Goal: Use online tool/utility

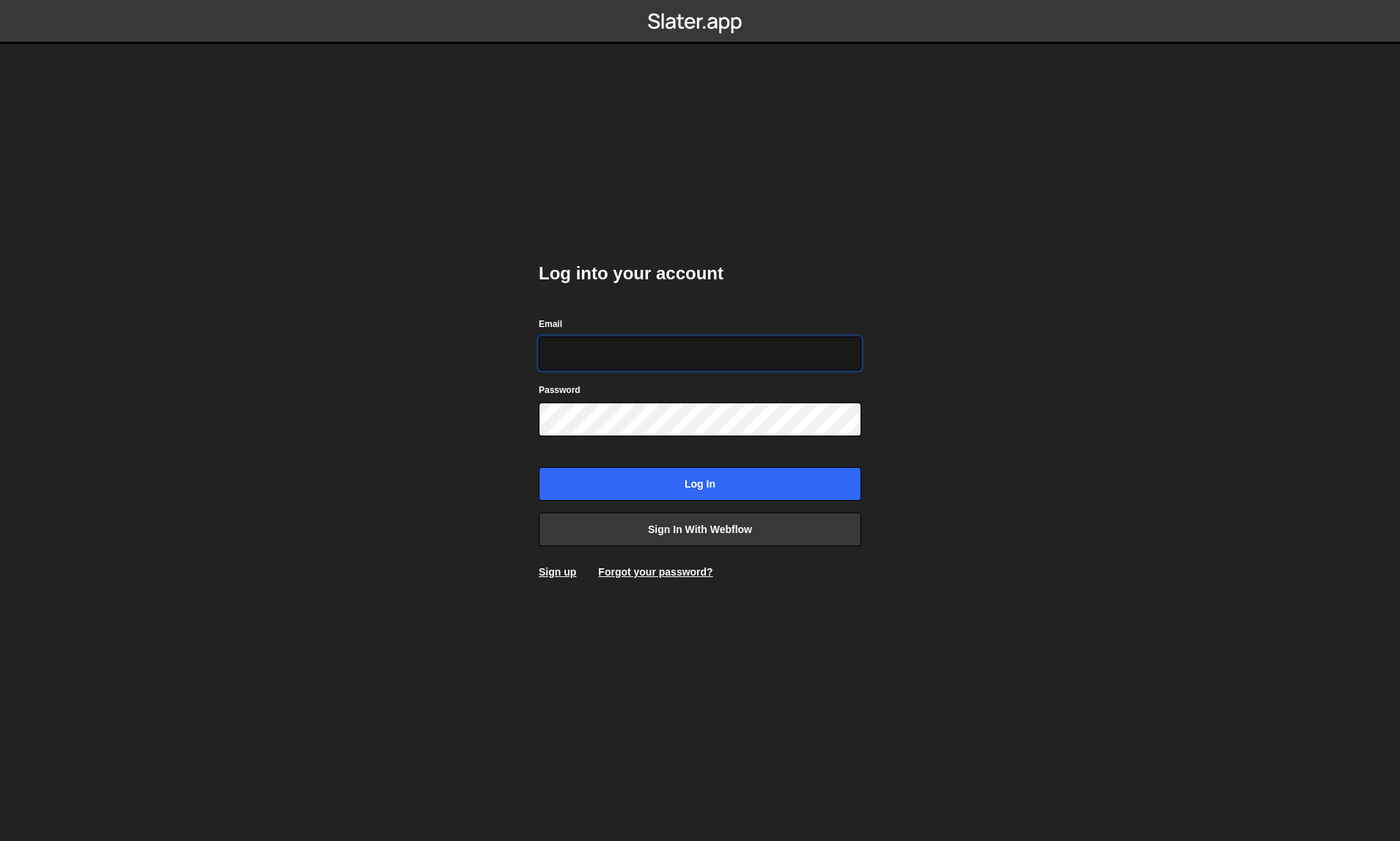
paste input "endotactical@gmail.com"
type input "endotactical@gmail.com"
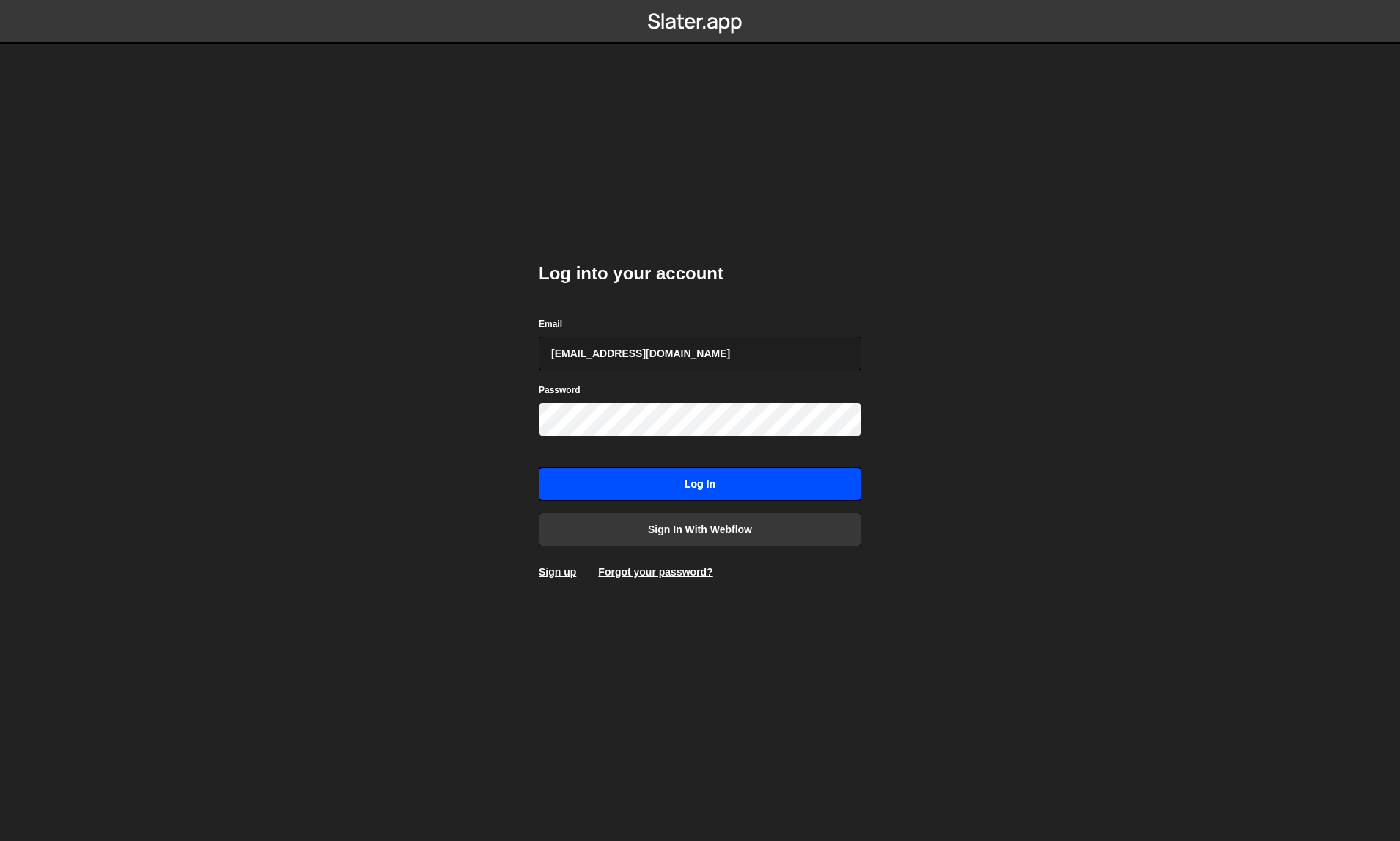
click at [648, 486] on input "Log in" at bounding box center [700, 483] width 322 height 34
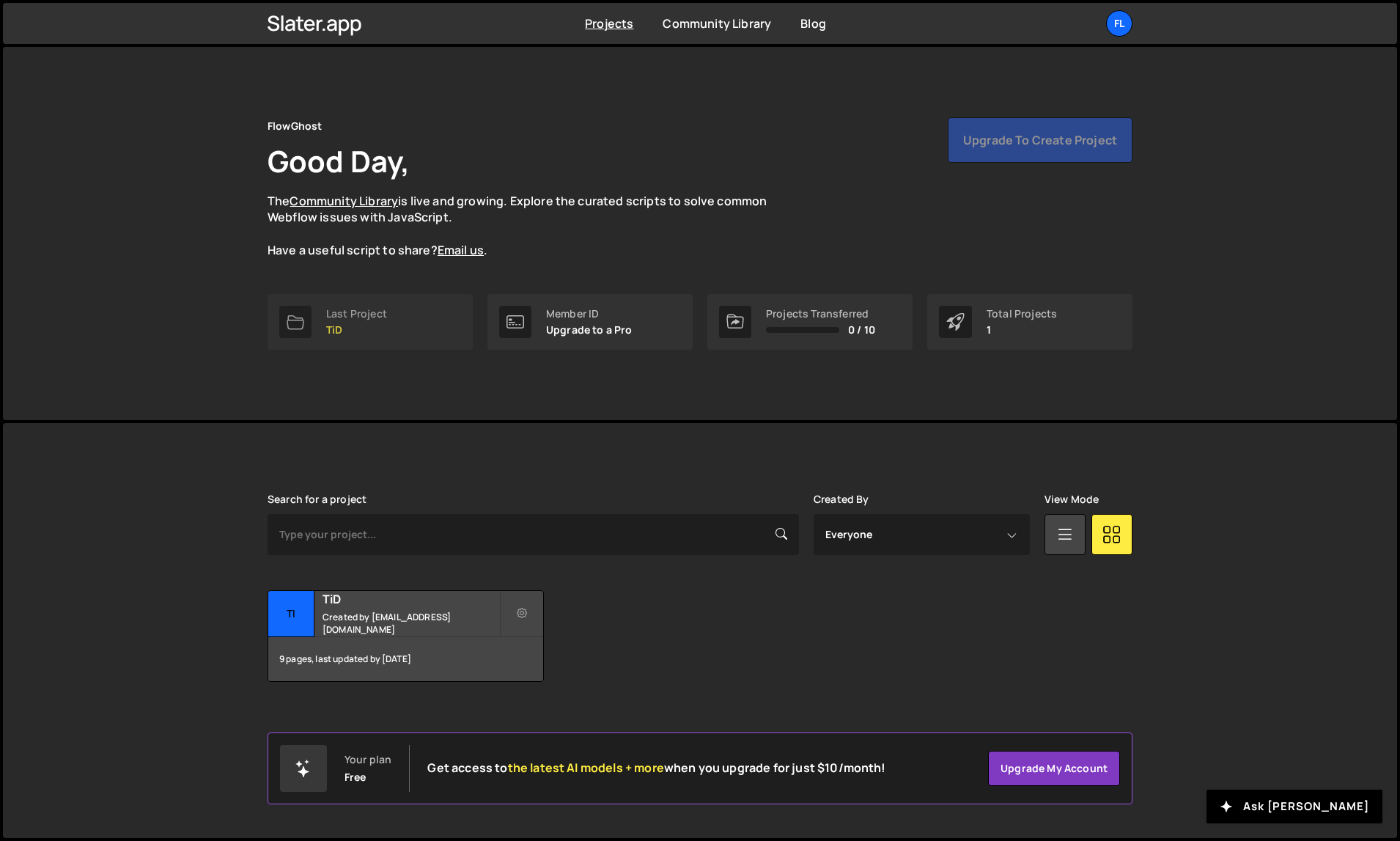
click at [374, 330] on p "TiD" at bounding box center [356, 330] width 61 height 12
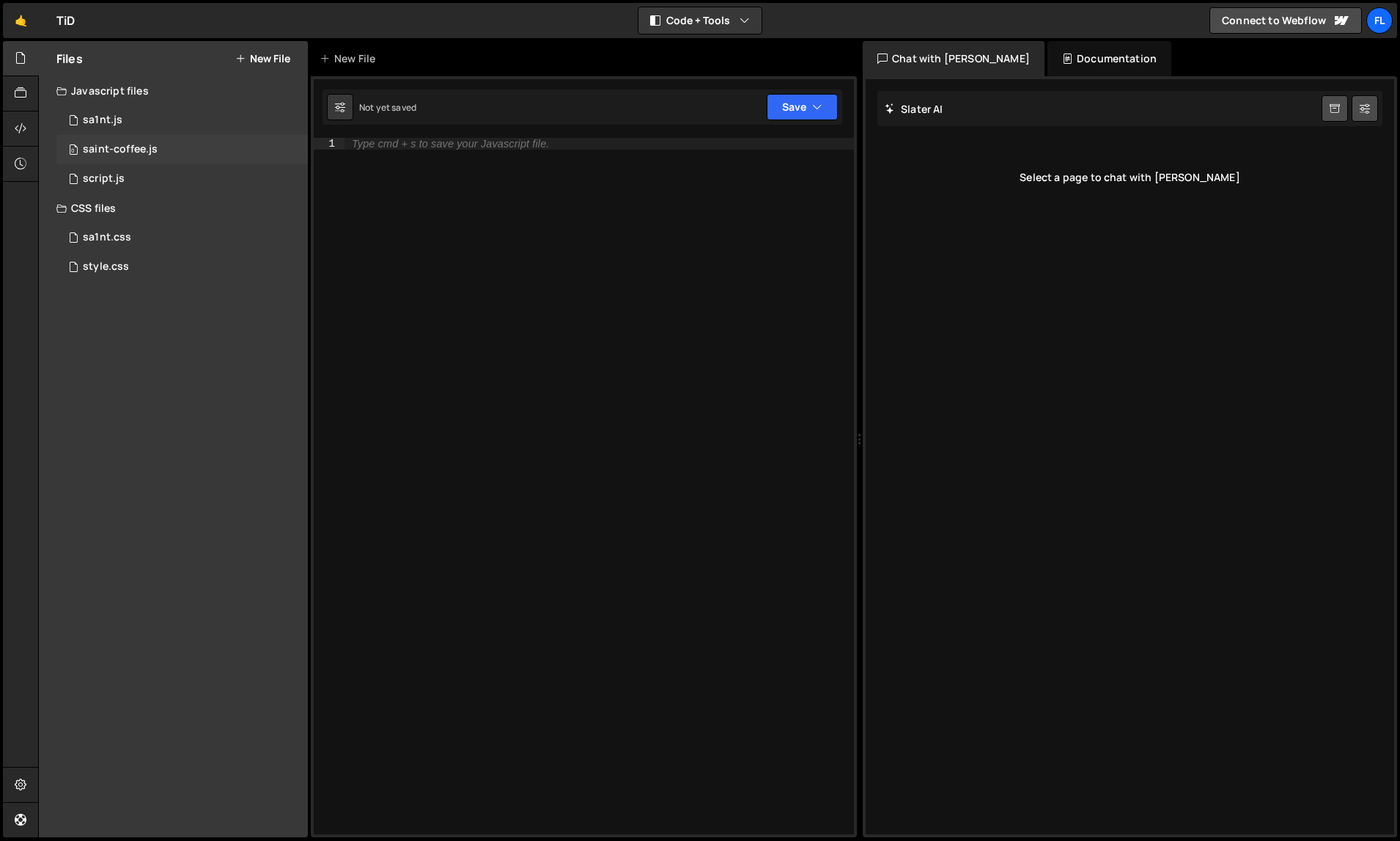
click at [138, 145] on div "saint-coffee.js" at bounding box center [121, 150] width 75 height 13
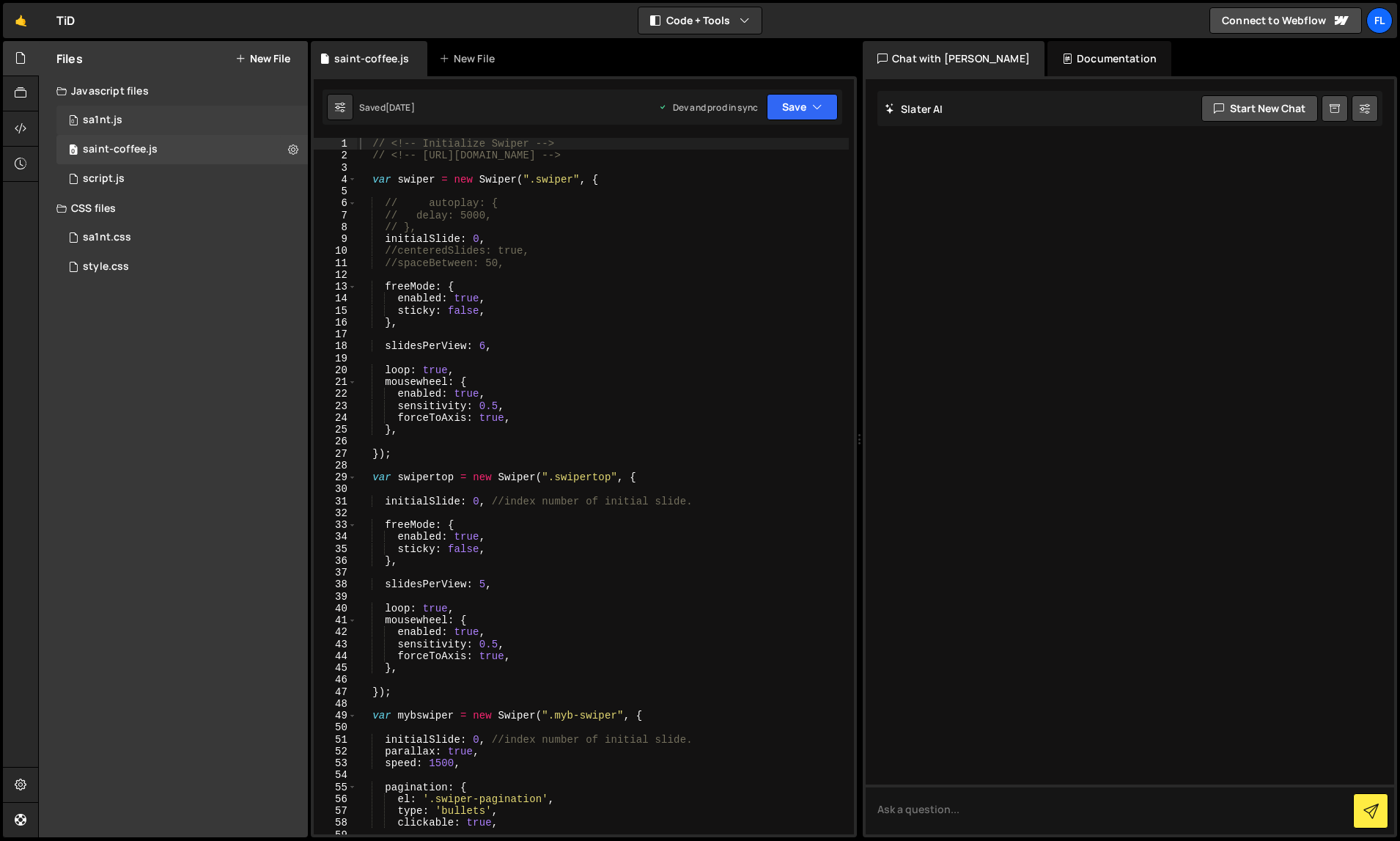
click at [105, 121] on div "sa1nt.js" at bounding box center [102, 120] width 39 height 13
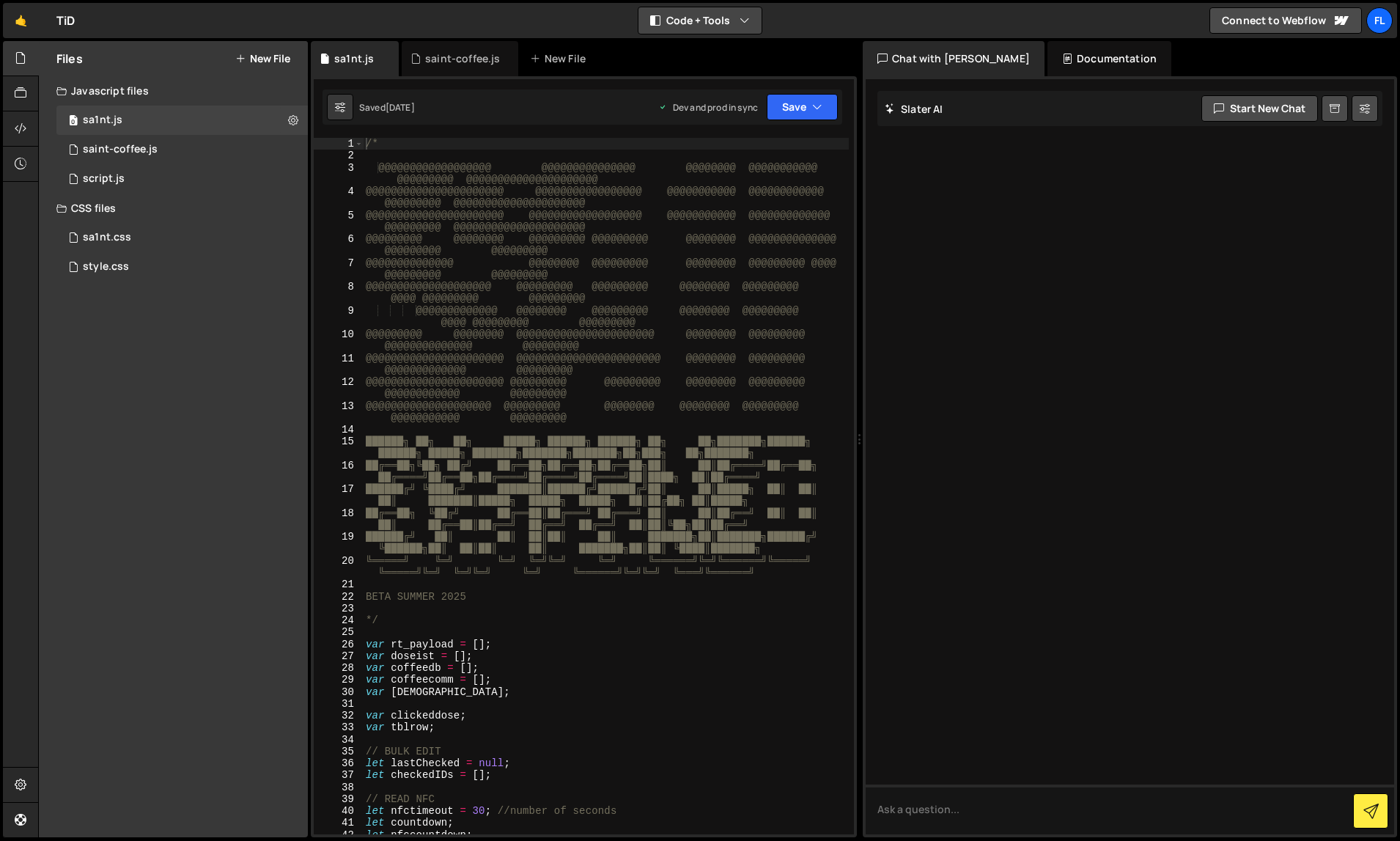
click at [732, 21] on button "Code + Tools" at bounding box center [700, 20] width 123 height 26
click at [726, 47] on button "Code Only" at bounding box center [700, 52] width 123 height 26
